Goal: Task Accomplishment & Management: Complete application form

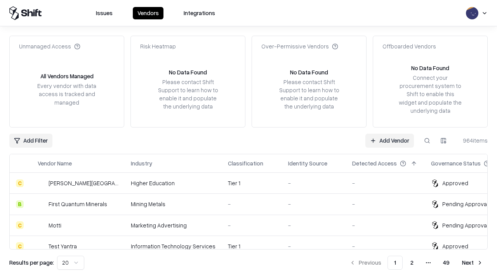
click at [389, 140] on link "Add Vendor" at bounding box center [389, 141] width 49 height 14
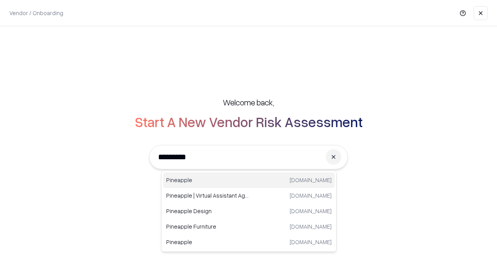
click at [249, 180] on div "Pineapple [DOMAIN_NAME]" at bounding box center [249, 181] width 172 height 16
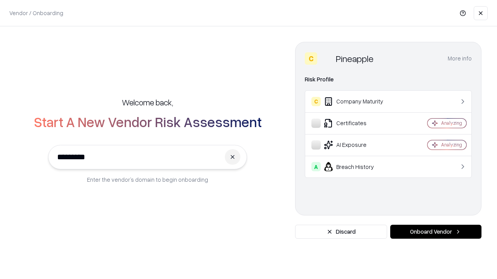
type input "*********"
click at [435, 232] on button "Onboard Vendor" at bounding box center [435, 232] width 91 height 14
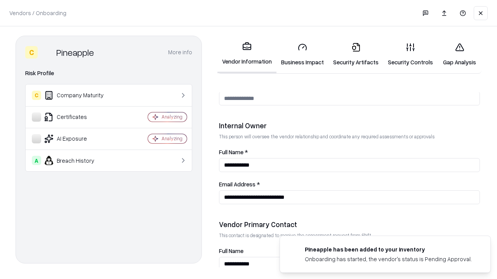
scroll to position [402, 0]
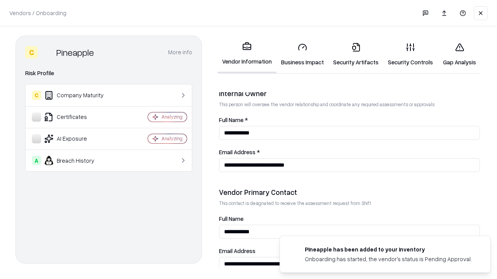
click at [302, 54] on link "Business Impact" at bounding box center [302, 54] width 52 height 36
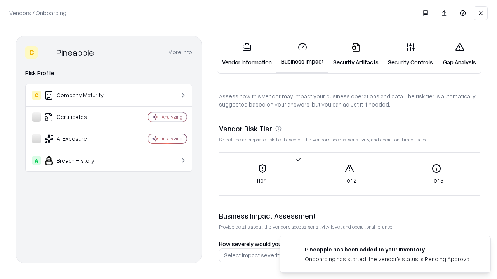
click at [355, 54] on link "Security Artifacts" at bounding box center [355, 54] width 55 height 36
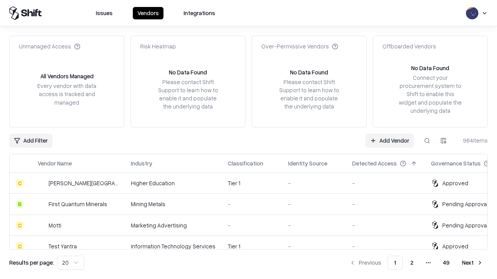
click at [389, 140] on link "Add Vendor" at bounding box center [389, 141] width 49 height 14
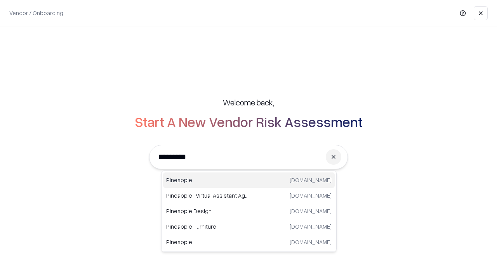
click at [249, 180] on div "Pineapple [DOMAIN_NAME]" at bounding box center [249, 181] width 172 height 16
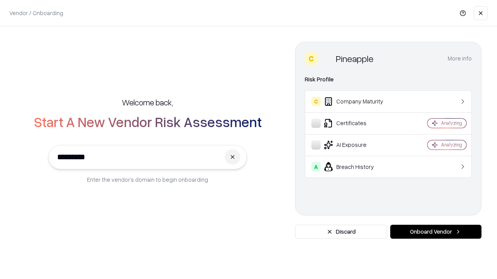
type input "*********"
click at [435, 232] on button "Onboard Vendor" at bounding box center [435, 232] width 91 height 14
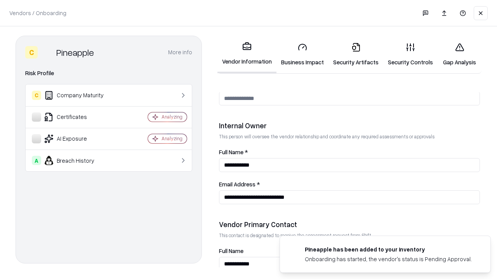
scroll to position [402, 0]
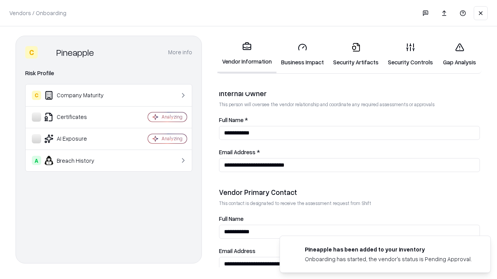
click at [459, 54] on link "Gap Analysis" at bounding box center [459, 54] width 44 height 36
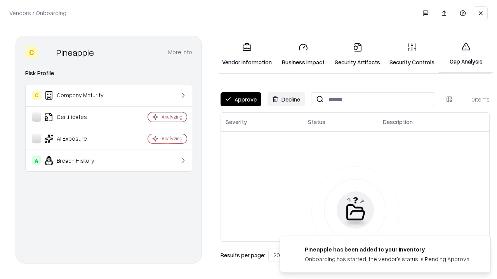
click at [241, 99] on button "Approve" at bounding box center [240, 99] width 41 height 14
